Goal: Task Accomplishment & Management: Complete application form

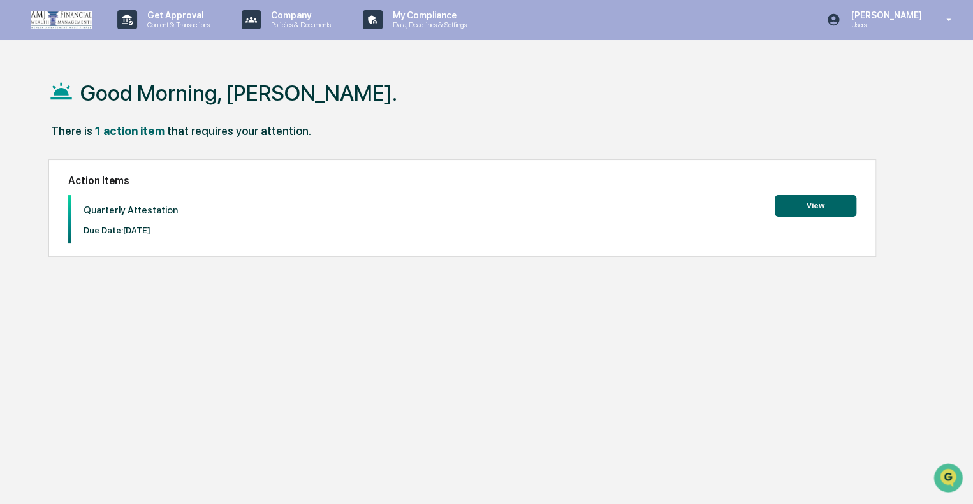
click at [807, 204] on button "View" at bounding box center [816, 206] width 82 height 22
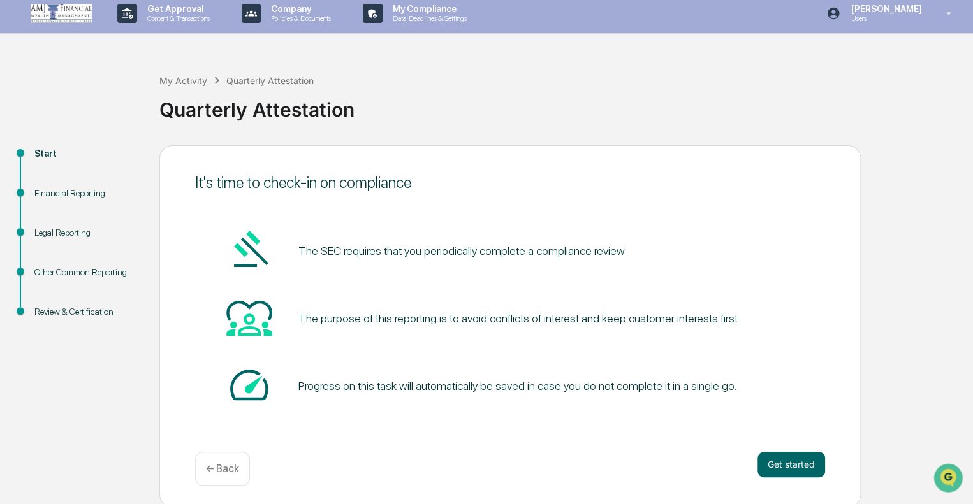
scroll to position [8, 0]
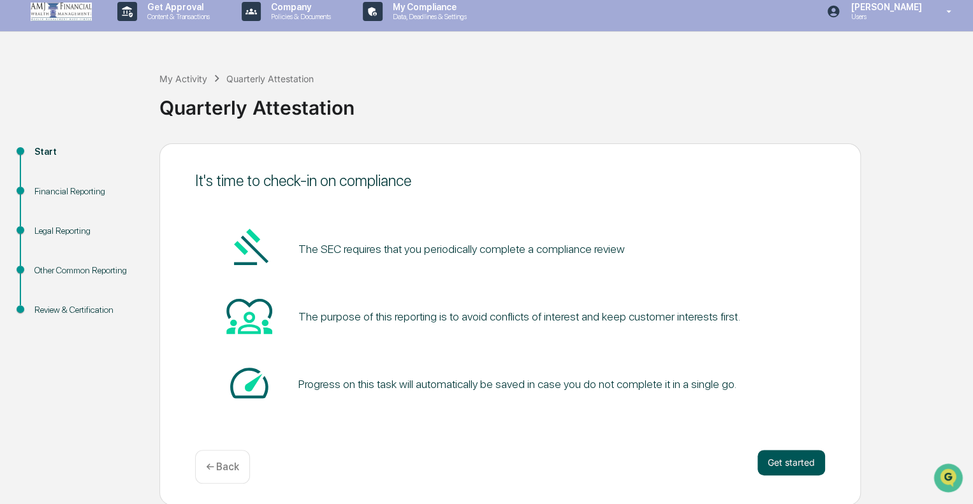
click at [783, 466] on button "Get started" at bounding box center [792, 463] width 68 height 26
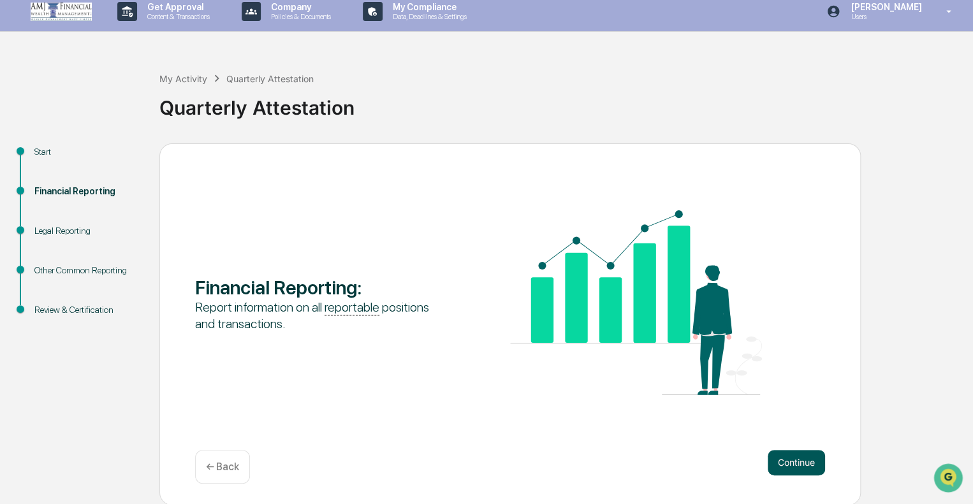
click at [776, 462] on button "Continue" at bounding box center [796, 463] width 57 height 26
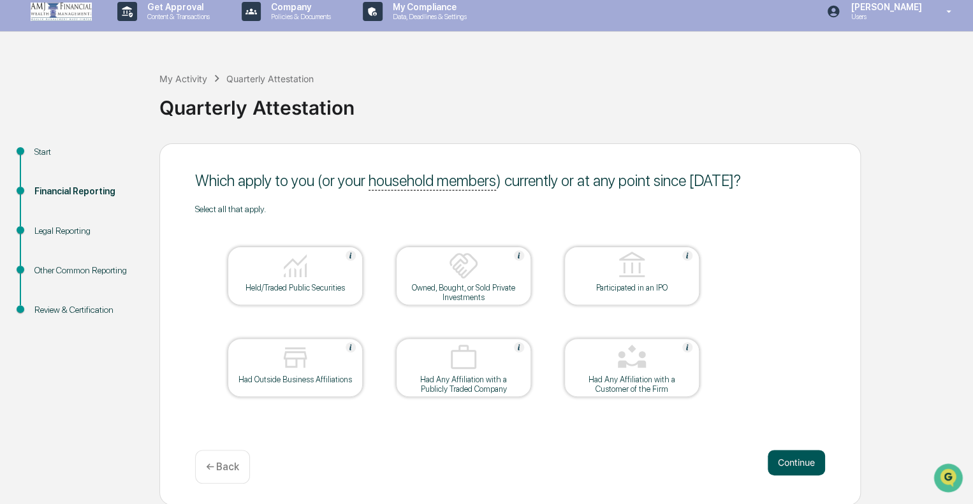
click at [780, 462] on button "Continue" at bounding box center [796, 463] width 57 height 26
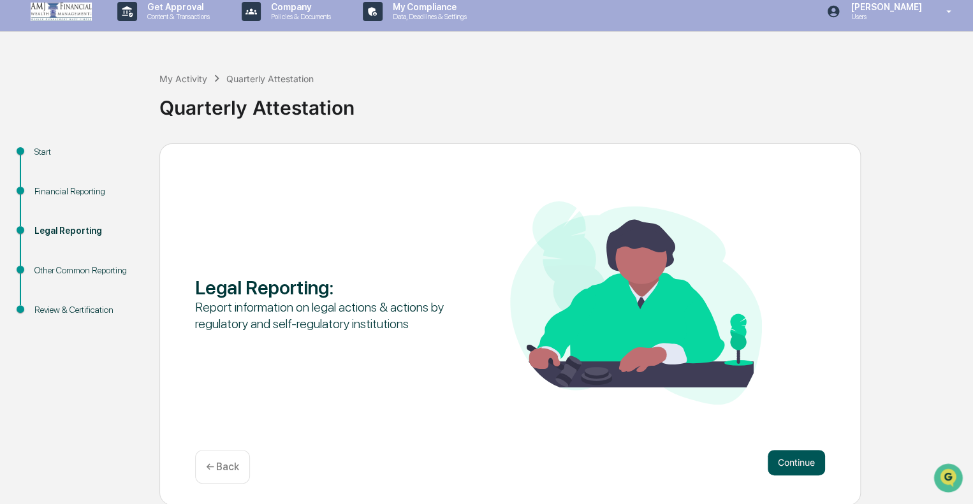
click at [786, 455] on button "Continue" at bounding box center [796, 463] width 57 height 26
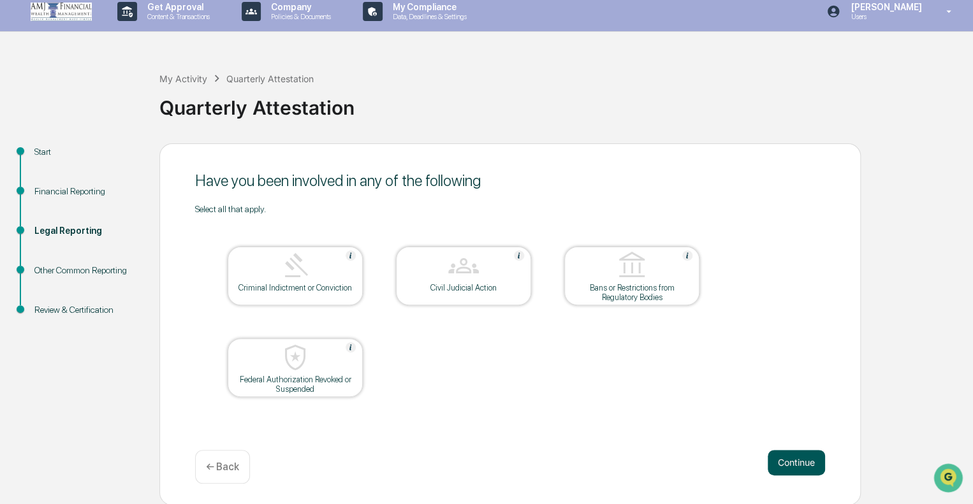
click at [785, 458] on button "Continue" at bounding box center [796, 463] width 57 height 26
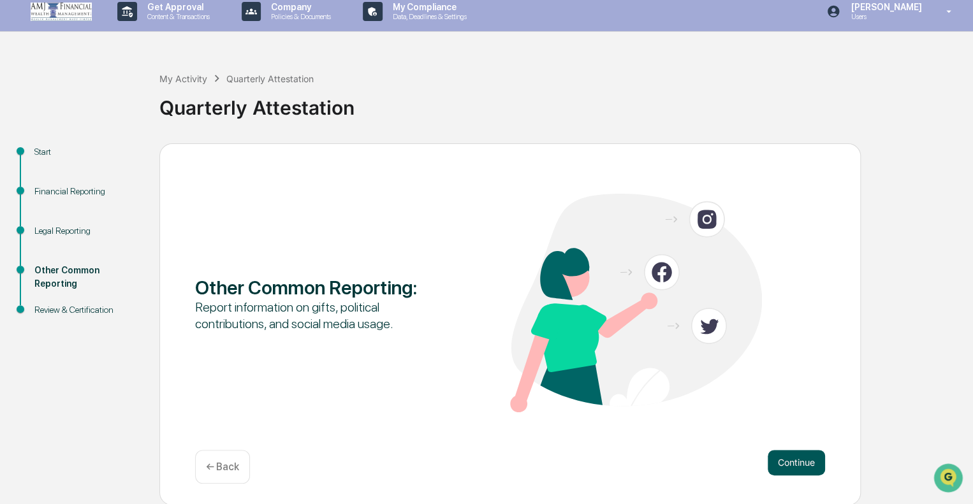
click at [814, 466] on button "Continue" at bounding box center [796, 463] width 57 height 26
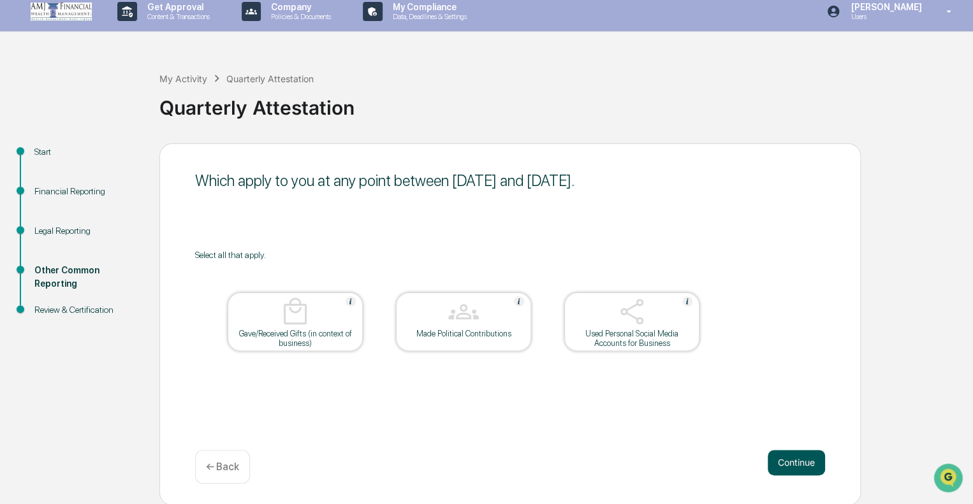
click at [797, 468] on button "Continue" at bounding box center [796, 463] width 57 height 26
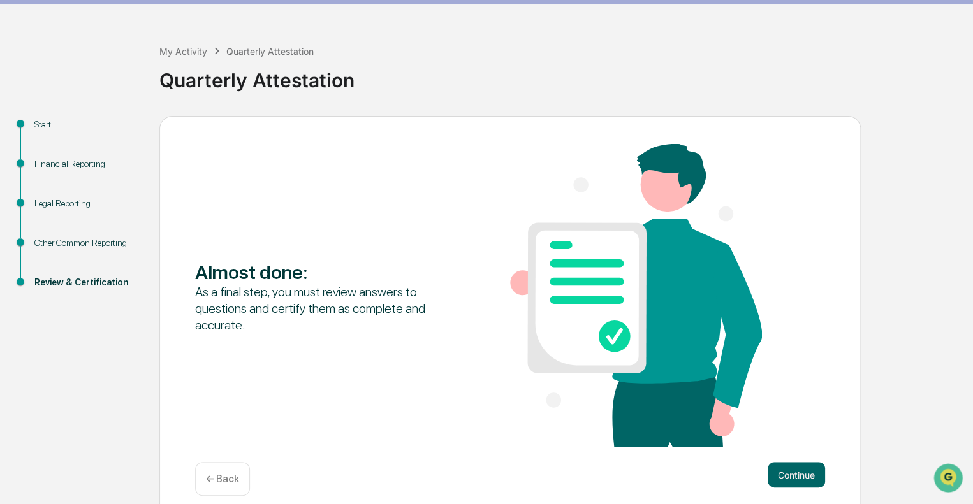
scroll to position [48, 0]
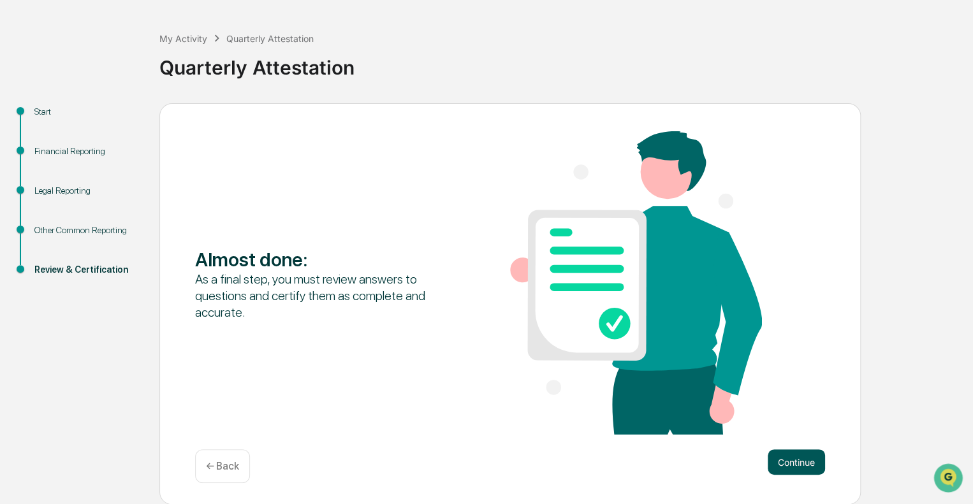
click at [793, 469] on button "Continue" at bounding box center [796, 463] width 57 height 26
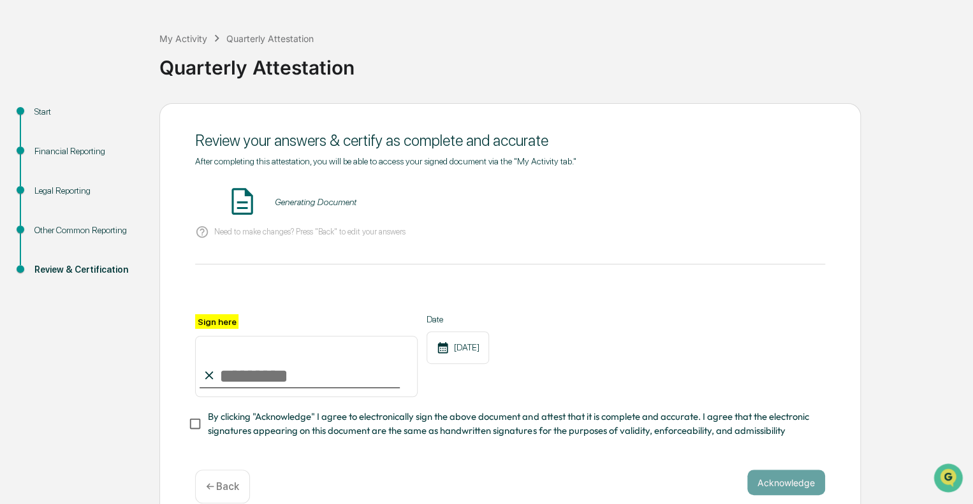
click at [246, 328] on div "Sign here" at bounding box center [306, 355] width 223 height 83
click at [226, 323] on label "Sign here" at bounding box center [216, 321] width 43 height 15
click at [226, 336] on input "Sign here" at bounding box center [306, 366] width 223 height 61
click at [250, 397] on input "Sign here" at bounding box center [306, 366] width 223 height 61
click at [261, 379] on input "Sign here" at bounding box center [306, 366] width 223 height 61
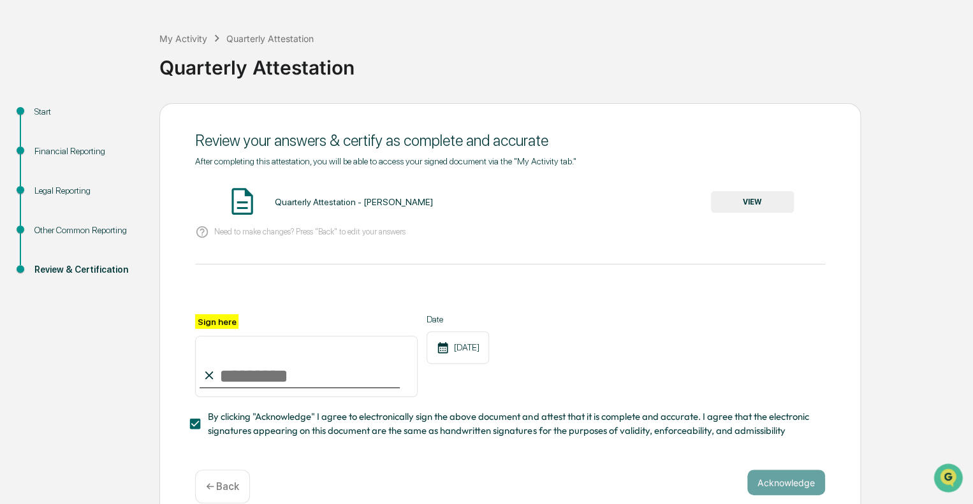
click at [294, 381] on input "Sign here" at bounding box center [306, 366] width 223 height 61
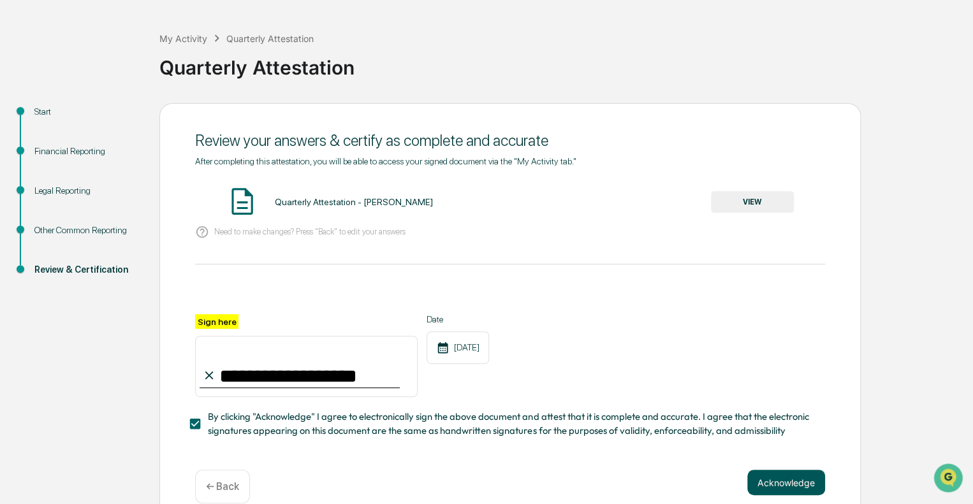
type input "**********"
click at [809, 489] on button "Acknowledge" at bounding box center [786, 483] width 78 height 26
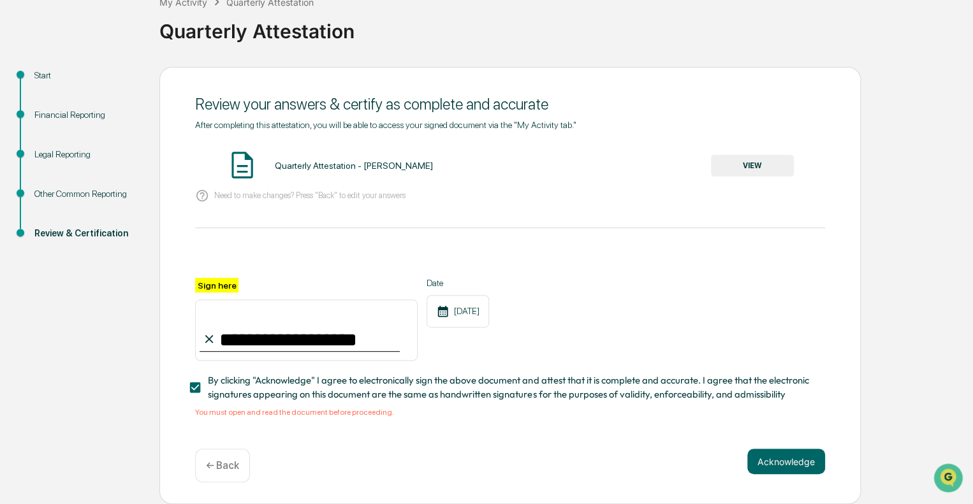
click at [770, 158] on button "VIEW" at bounding box center [752, 166] width 83 height 22
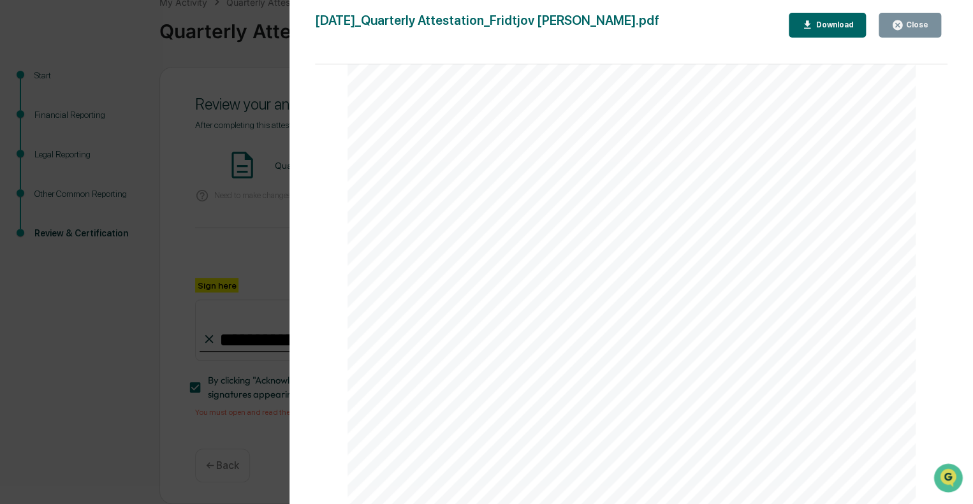
scroll to position [2934, 0]
click at [898, 20] on icon "button" at bounding box center [898, 25] width 12 height 12
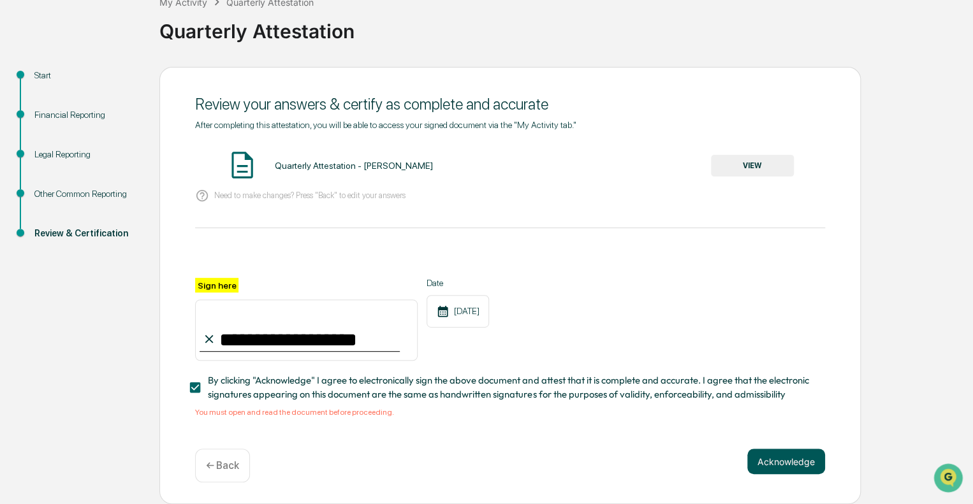
click at [758, 457] on button "Acknowledge" at bounding box center [786, 462] width 78 height 26
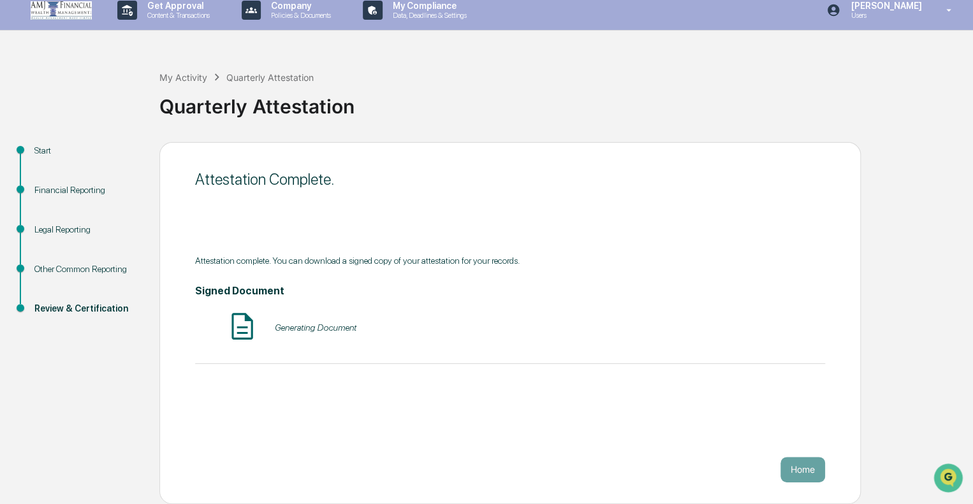
scroll to position [8, 0]
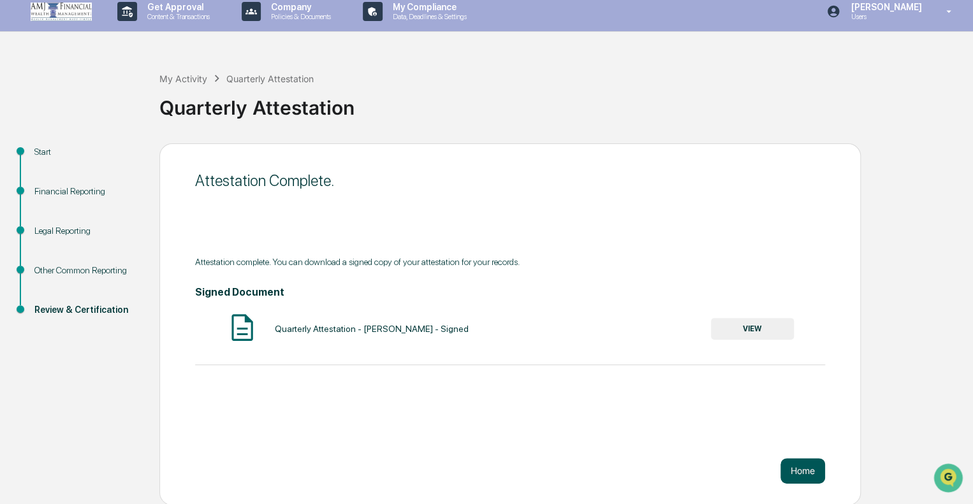
click at [798, 472] on button "Home" at bounding box center [803, 472] width 45 height 26
